Goal: Complete application form

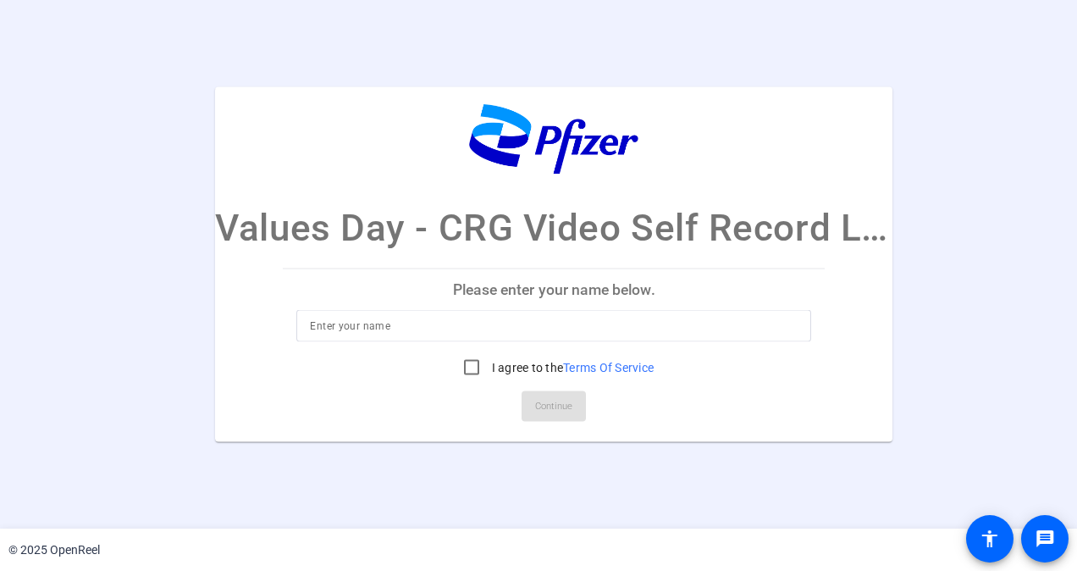
click at [525, 330] on input at bounding box center [554, 325] width 488 height 20
type input "[PERSON_NAME]"
click at [472, 367] on input "I agree to the Terms Of Service" at bounding box center [472, 367] width 34 height 34
checkbox input "true"
click at [550, 403] on span "Continue" at bounding box center [553, 405] width 37 height 25
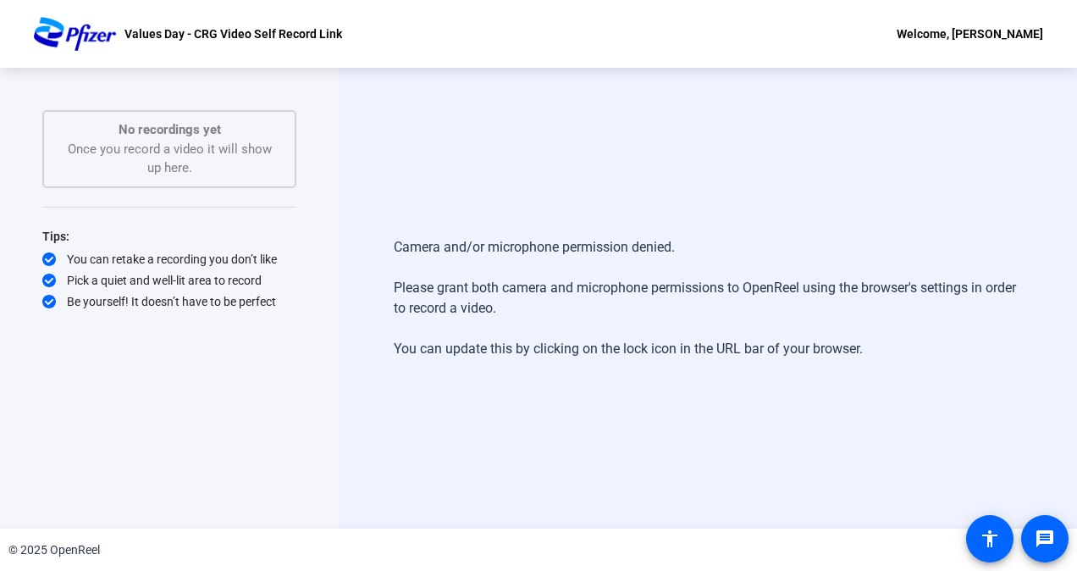
click at [555, 418] on div "Camera and/or microphone permission denied. Please grant both camera and microp…" at bounding box center [708, 298] width 738 height 461
click at [545, 193] on div "Camera and/or microphone permission denied. Please grant both camera and microp…" at bounding box center [708, 298] width 738 height 461
click at [991, 535] on mat-icon "accessibility" at bounding box center [989, 538] width 20 height 20
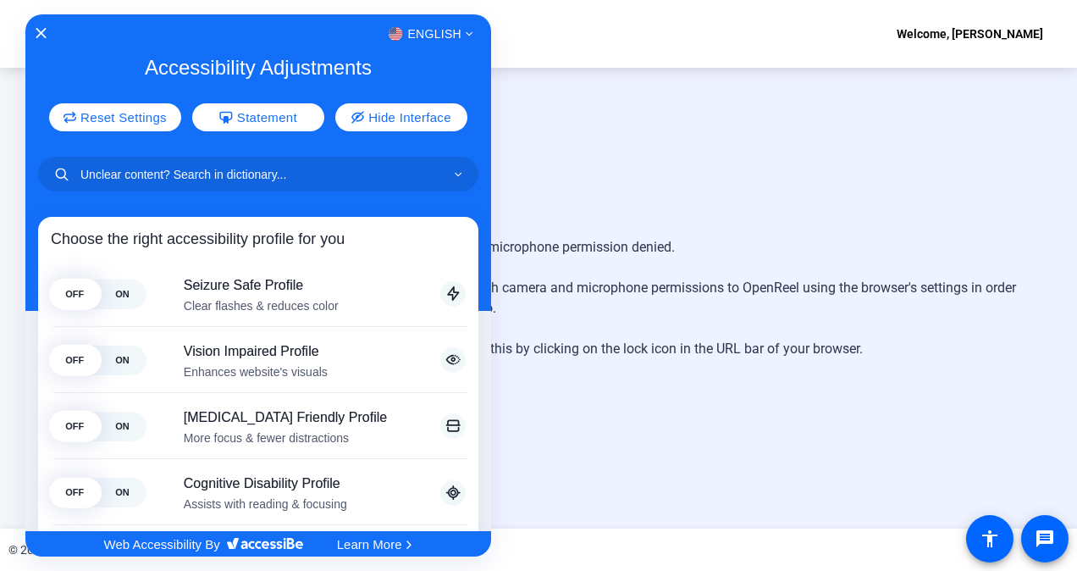
click at [935, 471] on div at bounding box center [538, 285] width 1077 height 571
